Goal: Obtain resource: Download file/media

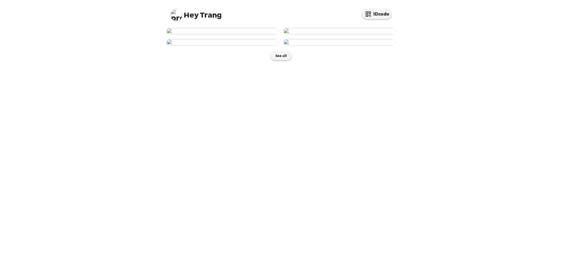
click at [331, 34] on img at bounding box center [339, 31] width 112 height 6
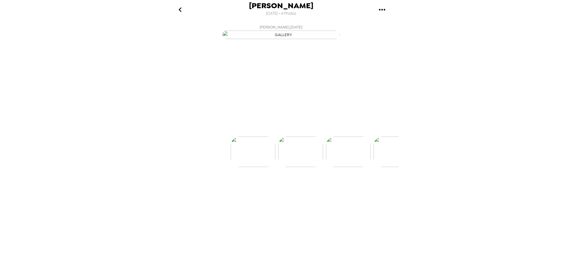
scroll to position [0, 47]
click at [278, 185] on img at bounding box center [281, 169] width 45 height 31
click at [328, 185] on img at bounding box center [328, 169] width 45 height 31
click at [292, 185] on img at bounding box center [281, 169] width 45 height 31
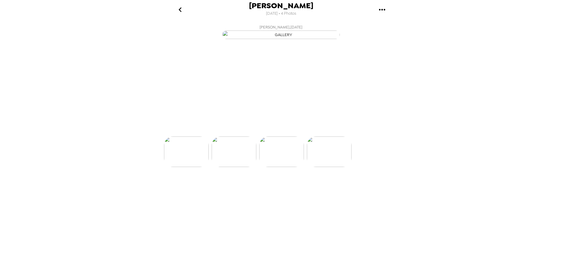
click at [237, 167] on img at bounding box center [234, 152] width 45 height 31
click at [222, 185] on img at bounding box center [233, 169] width 45 height 31
click at [317, 185] on img at bounding box center [328, 169] width 45 height 31
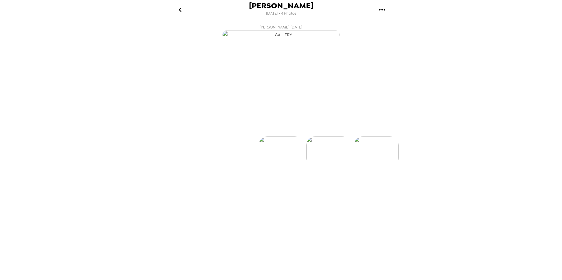
scroll to position [0, 47]
click at [287, 39] on img "button" at bounding box center [281, 35] width 118 height 9
click at [378, 8] on icon "gallery menu" at bounding box center [381, 9] width 9 height 9
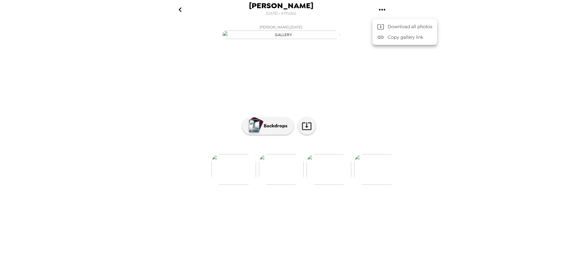
click at [178, 9] on div at bounding box center [281, 140] width 562 height 280
click at [377, 9] on icon "gallery menu" at bounding box center [381, 9] width 9 height 9
click at [385, 26] on div at bounding box center [382, 26] width 11 height 7
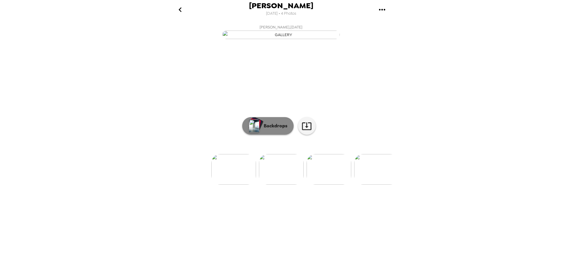
click at [287, 135] on button "Backdrops" at bounding box center [267, 126] width 51 height 18
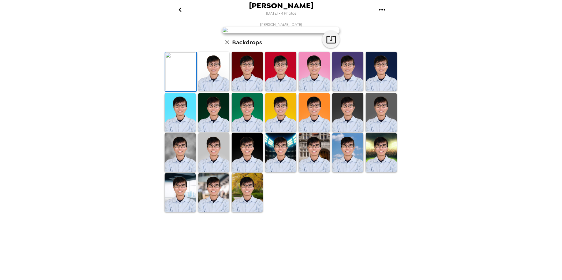
scroll to position [73, 0]
click at [184, 172] on img at bounding box center [180, 152] width 31 height 39
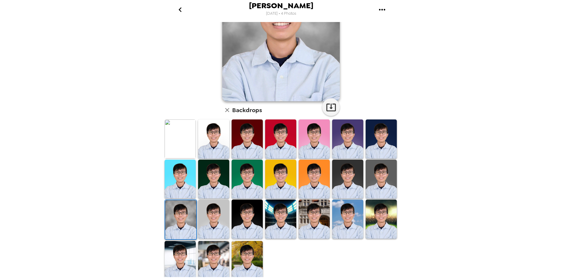
click at [375, 224] on img at bounding box center [381, 219] width 31 height 39
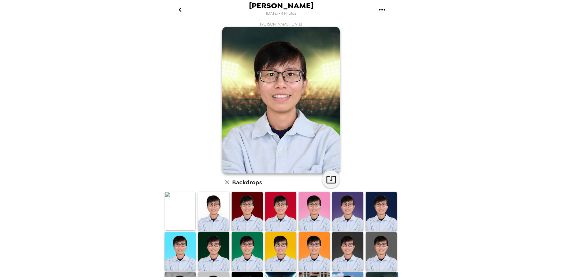
scroll to position [0, 0]
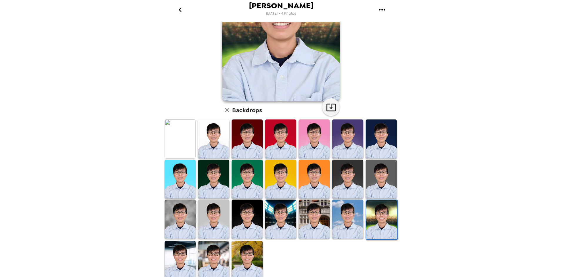
click at [248, 257] on img at bounding box center [247, 260] width 31 height 39
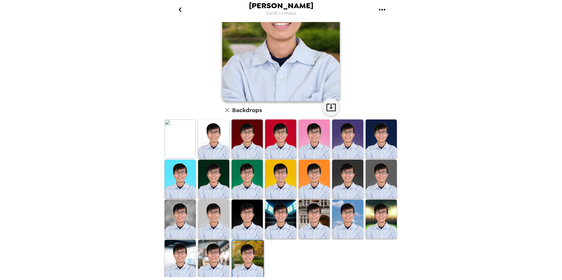
click at [221, 256] on img at bounding box center [213, 259] width 31 height 39
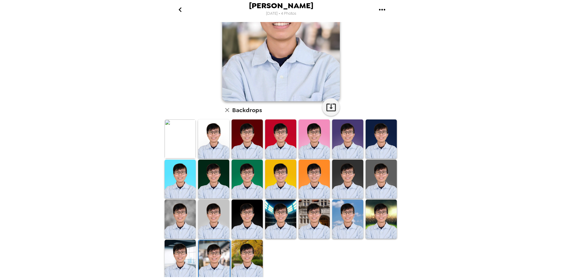
click at [180, 255] on img at bounding box center [180, 259] width 31 height 39
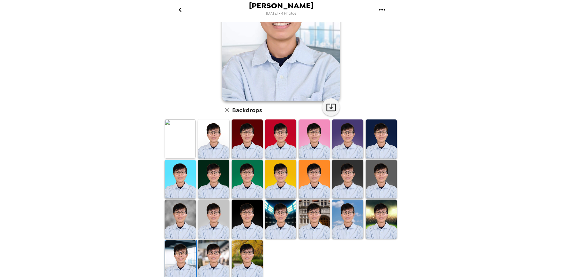
click at [203, 258] on img at bounding box center [213, 259] width 31 height 39
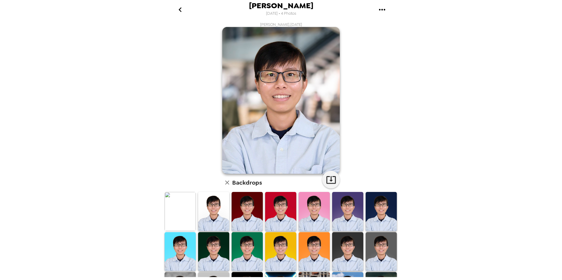
scroll to position [29, 0]
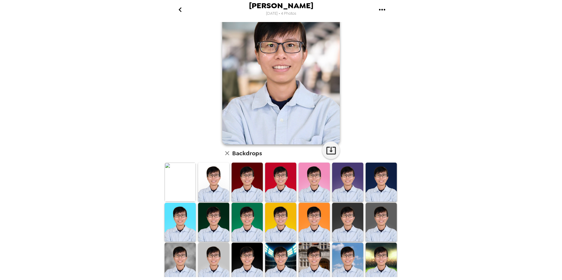
click at [379, 230] on img at bounding box center [381, 222] width 31 height 39
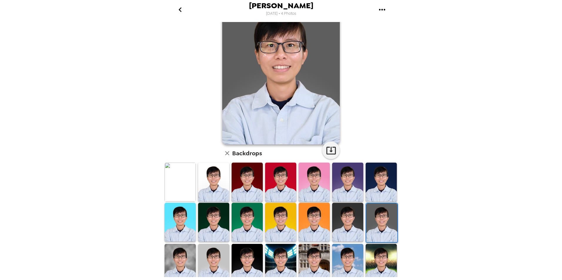
click at [376, 181] on img at bounding box center [381, 182] width 31 height 39
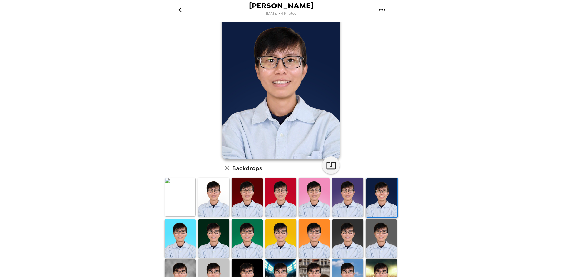
scroll to position [0, 0]
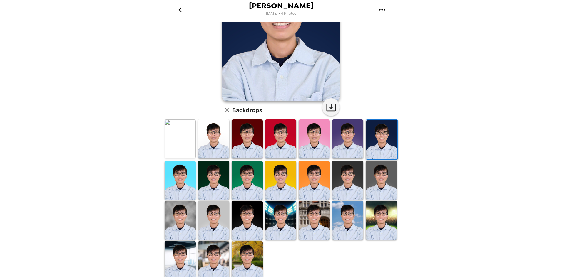
click at [183, 219] on img at bounding box center [180, 220] width 31 height 39
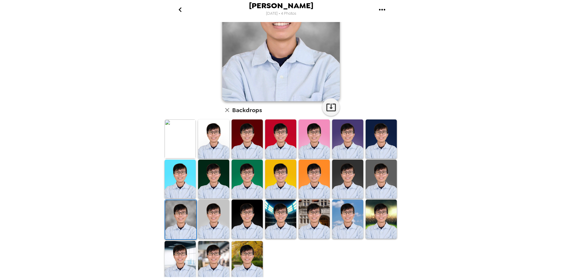
click at [215, 219] on img at bounding box center [213, 219] width 31 height 39
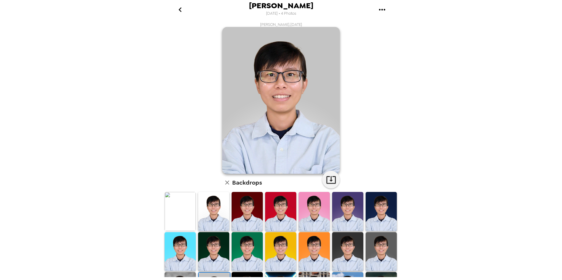
click at [370, 210] on img at bounding box center [381, 211] width 31 height 39
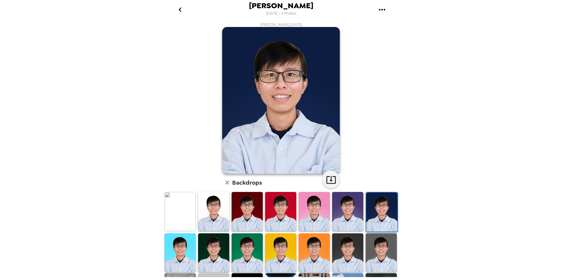
click at [383, 9] on icon "gallery menu" at bounding box center [381, 9] width 9 height 9
click at [392, 26] on span "Download all photos" at bounding box center [410, 26] width 45 height 7
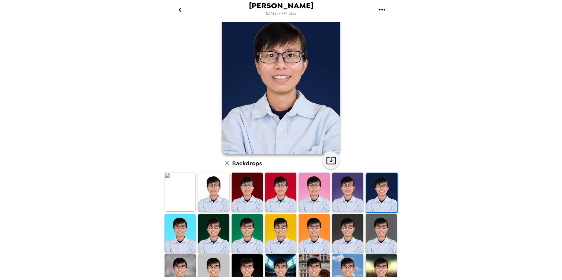
scroll to position [29, 0]
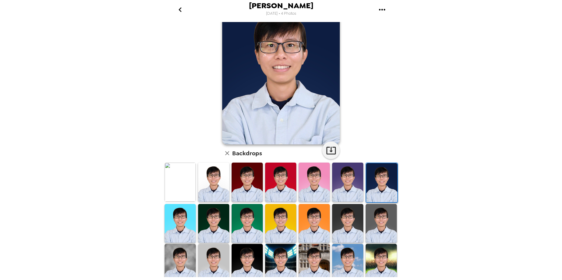
click at [340, 229] on img at bounding box center [347, 223] width 31 height 39
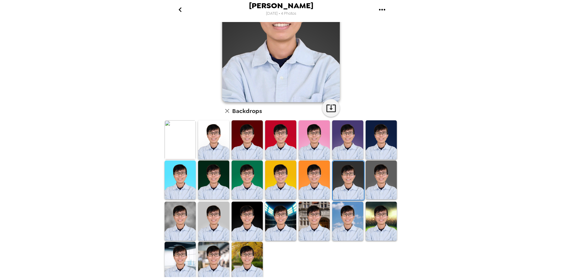
scroll to position [73, 0]
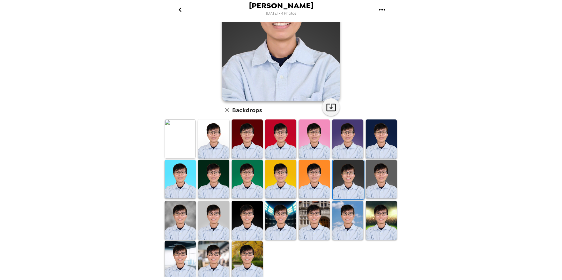
click at [247, 213] on img at bounding box center [247, 220] width 31 height 39
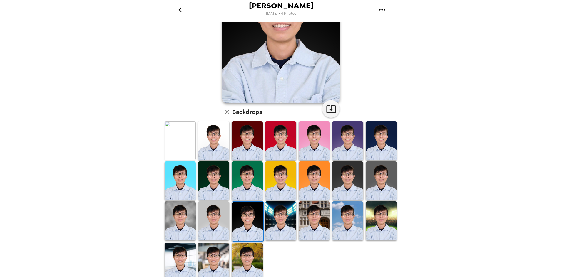
scroll to position [0, 0]
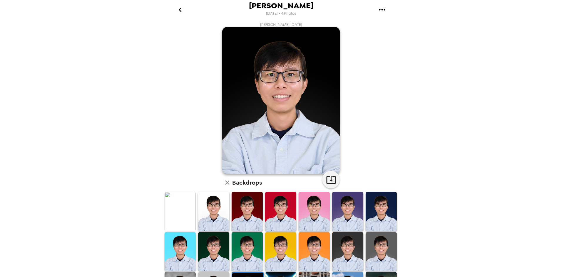
click at [371, 217] on img at bounding box center [381, 211] width 31 height 39
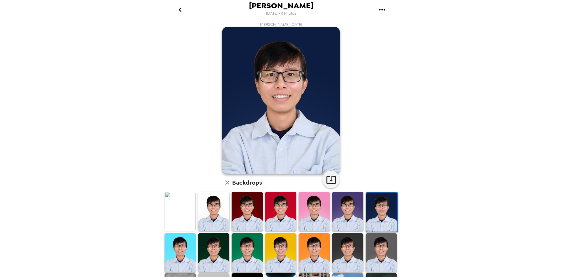
scroll to position [73, 0]
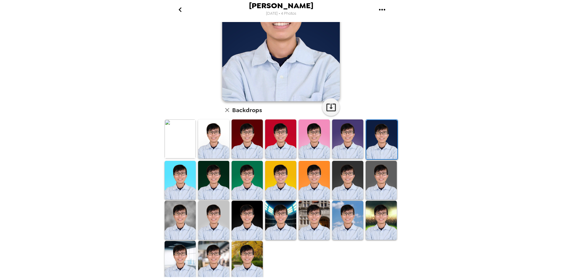
click at [216, 173] on img at bounding box center [213, 180] width 31 height 39
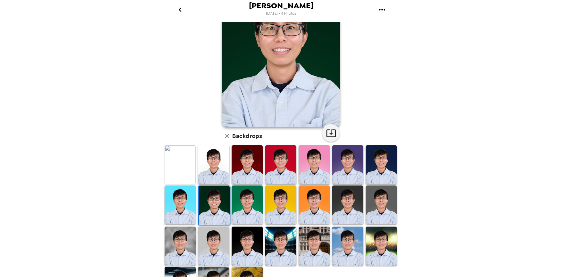
scroll to position [0, 0]
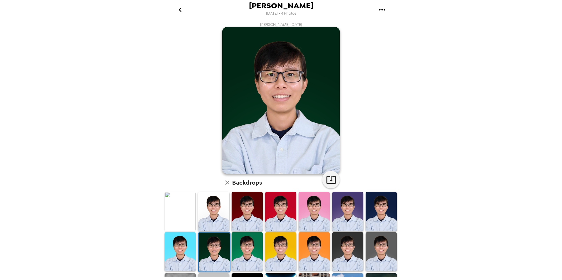
click at [379, 10] on icon "gallery menu" at bounding box center [381, 9] width 9 height 9
click at [390, 24] on span "Download all photos" at bounding box center [410, 26] width 45 height 7
click at [274, 117] on img at bounding box center [281, 100] width 118 height 147
click at [331, 178] on icon "button" at bounding box center [331, 180] width 10 height 10
drag, startPoint x: 279, startPoint y: 214, endPoint x: 306, endPoint y: 213, distance: 26.5
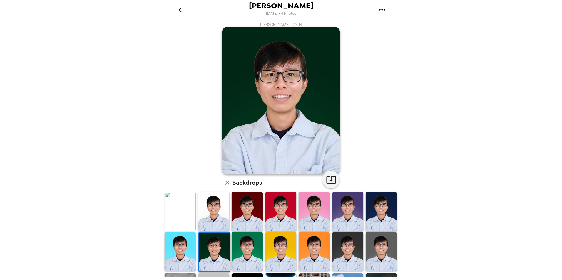
click at [279, 214] on img at bounding box center [280, 211] width 31 height 39
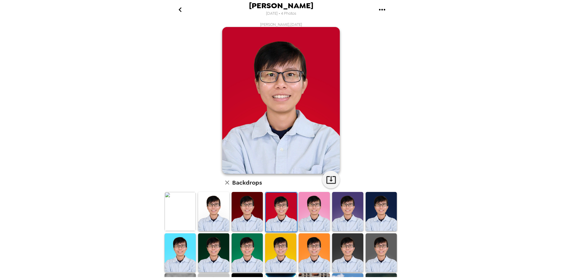
click at [306, 213] on img at bounding box center [314, 211] width 31 height 39
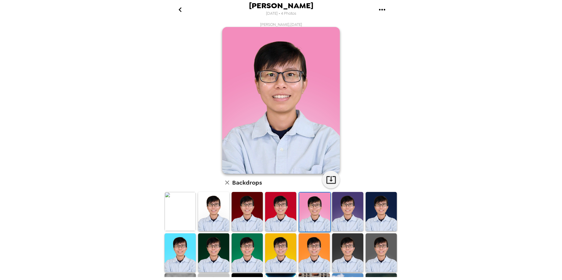
click at [344, 213] on img at bounding box center [347, 211] width 31 height 39
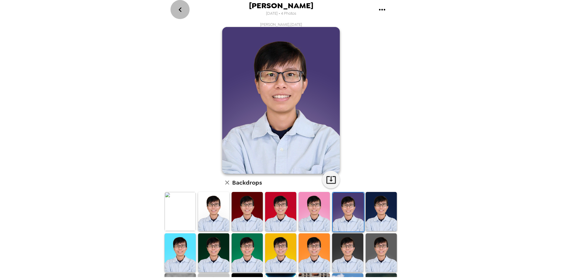
click at [181, 12] on icon "go back" at bounding box center [179, 9] width 9 height 9
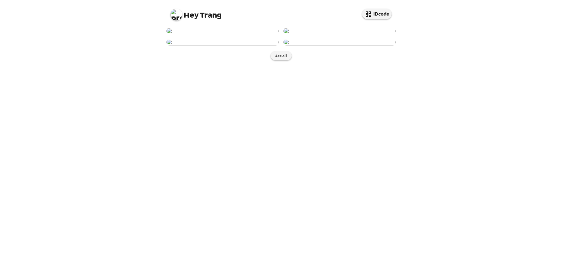
click at [244, 34] on img at bounding box center [222, 31] width 112 height 6
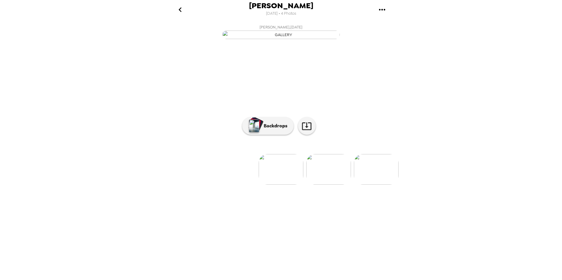
click at [278, 39] on img "button" at bounding box center [281, 35] width 118 height 9
click at [321, 185] on img at bounding box center [328, 169] width 45 height 31
click at [183, 9] on icon "go back" at bounding box center [179, 9] width 9 height 9
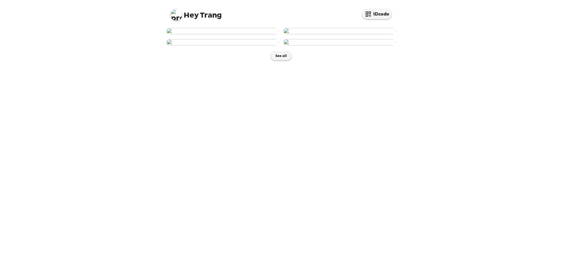
click at [215, 34] on img at bounding box center [222, 31] width 112 height 6
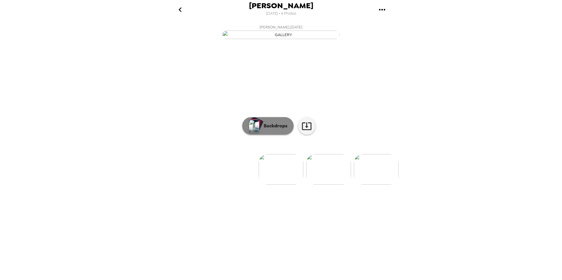
click at [266, 130] on p "Backdrops" at bounding box center [274, 126] width 27 height 7
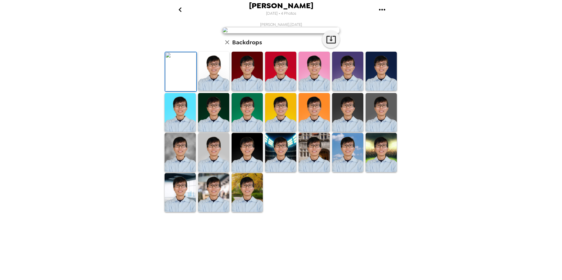
scroll to position [73, 0]
click at [312, 91] on img at bounding box center [314, 71] width 31 height 39
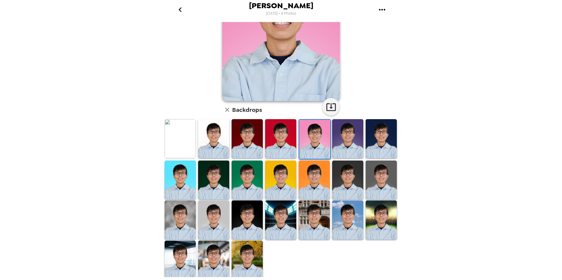
click at [383, 147] on img at bounding box center [381, 138] width 31 height 39
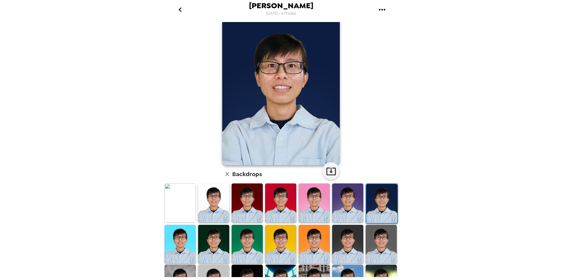
scroll to position [0, 0]
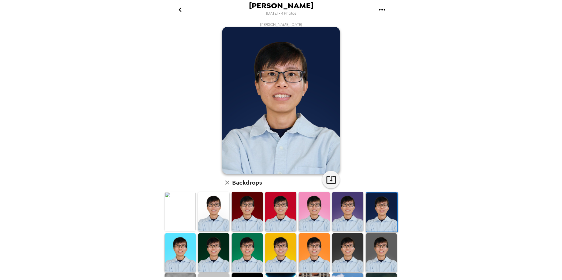
click at [271, 94] on img at bounding box center [281, 100] width 118 height 147
click at [326, 180] on icon "button" at bounding box center [331, 180] width 10 height 10
